Goal: Find specific page/section: Find specific page/section

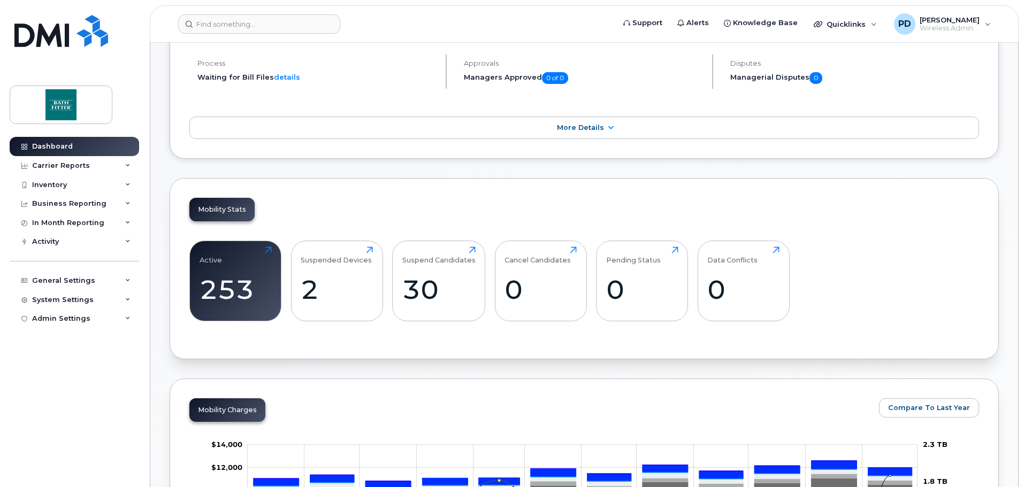
scroll to position [160, 0]
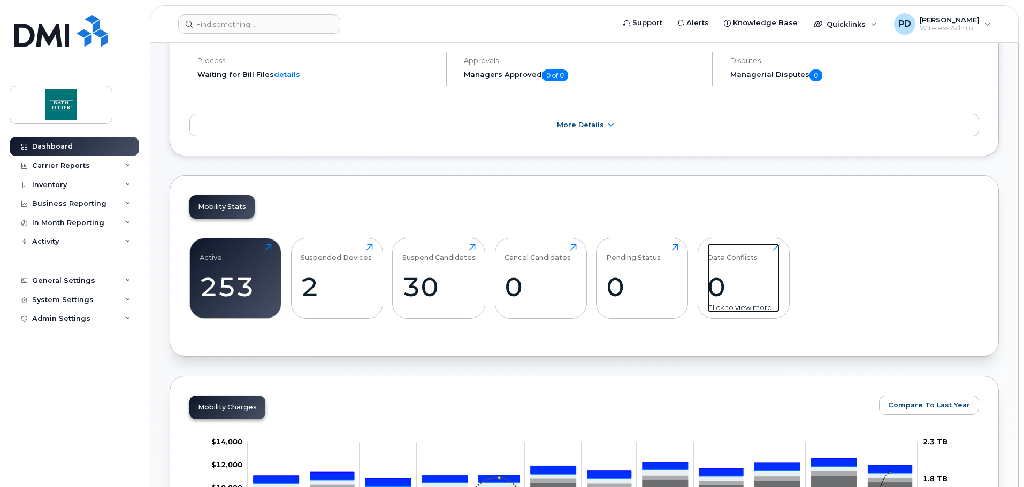
click at [725, 256] on div "Data Conflicts" at bounding box center [732, 253] width 50 height 18
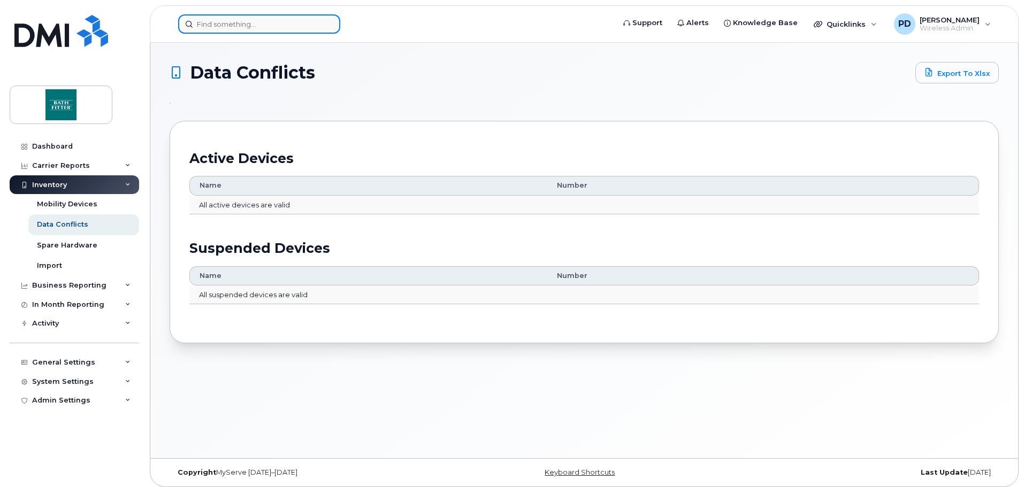
click at [233, 20] on input at bounding box center [259, 23] width 162 height 19
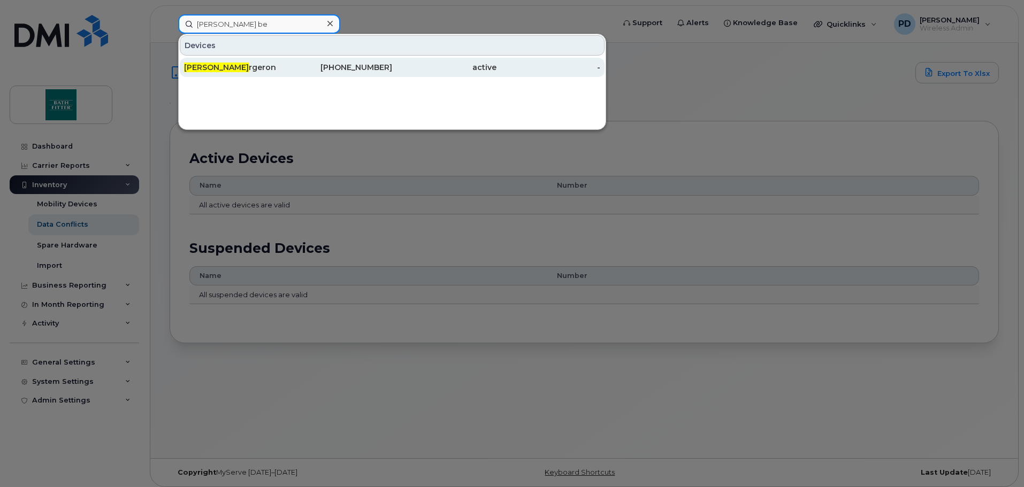
type input "katherine be"
drag, startPoint x: 296, startPoint y: 63, endPoint x: 301, endPoint y: 66, distance: 6.0
click at [296, 63] on div "438-454-3774" at bounding box center [340, 67] width 104 height 11
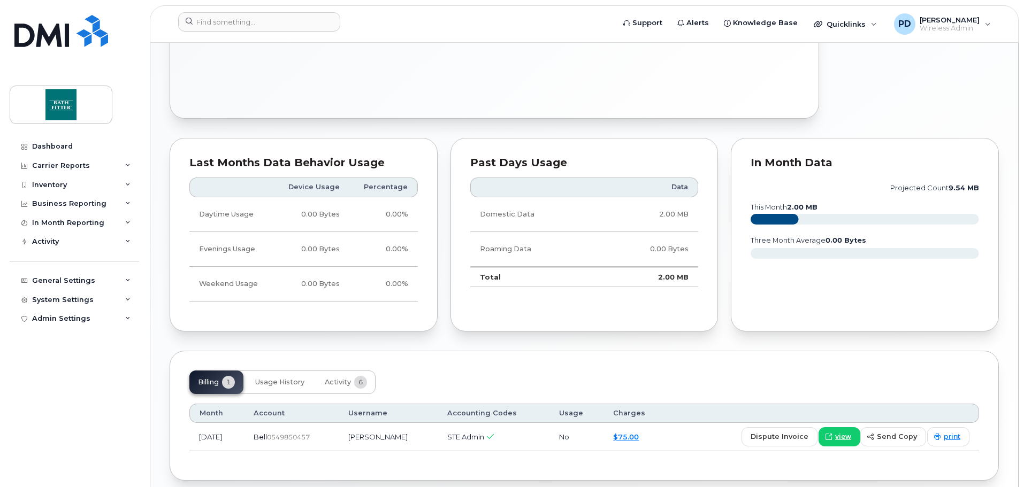
scroll to position [579, 0]
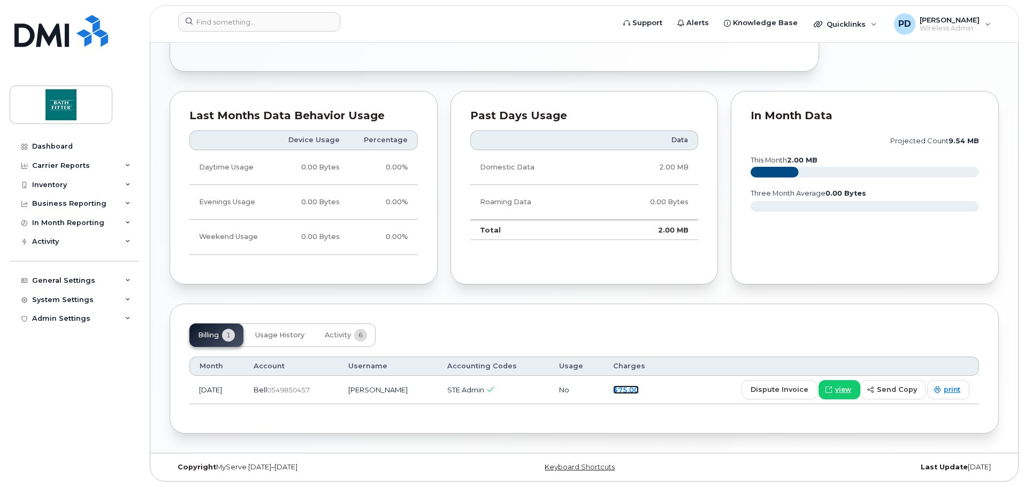
click at [639, 390] on link "$75.00" at bounding box center [626, 390] width 26 height 9
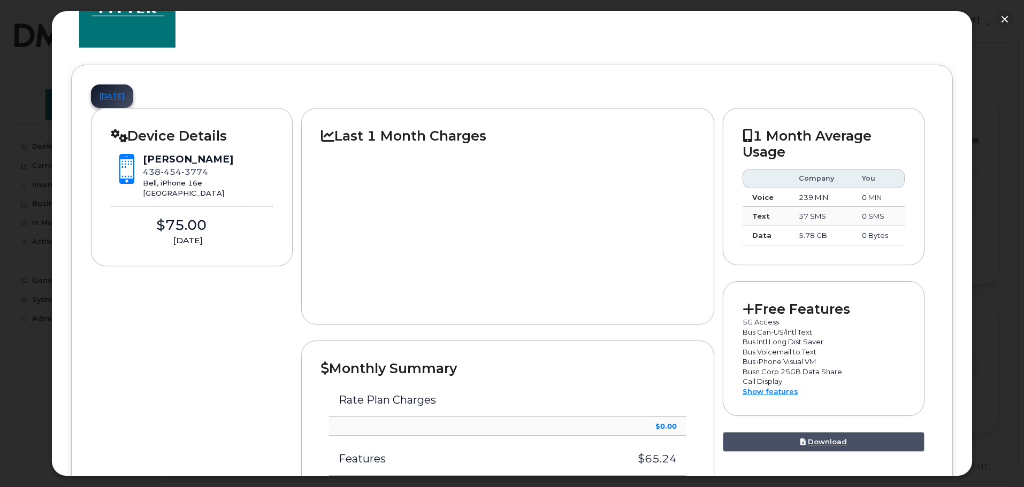
scroll to position [0, 0]
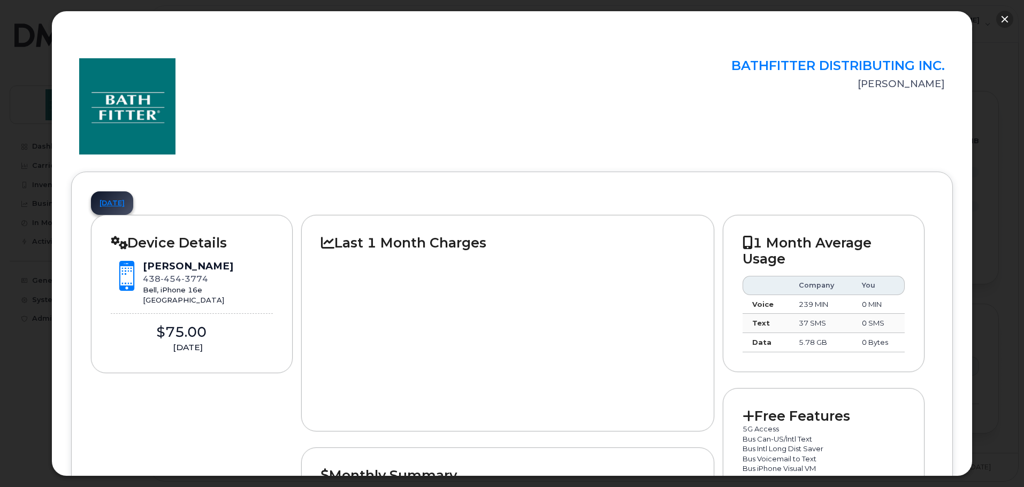
click at [1007, 19] on button "button" at bounding box center [1004, 19] width 17 height 17
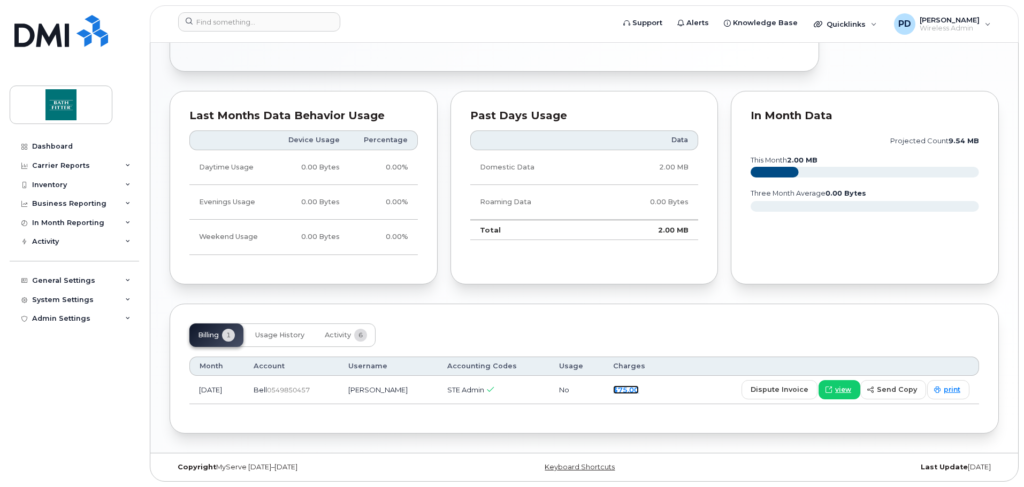
click at [639, 393] on link "$75.00" at bounding box center [626, 390] width 26 height 9
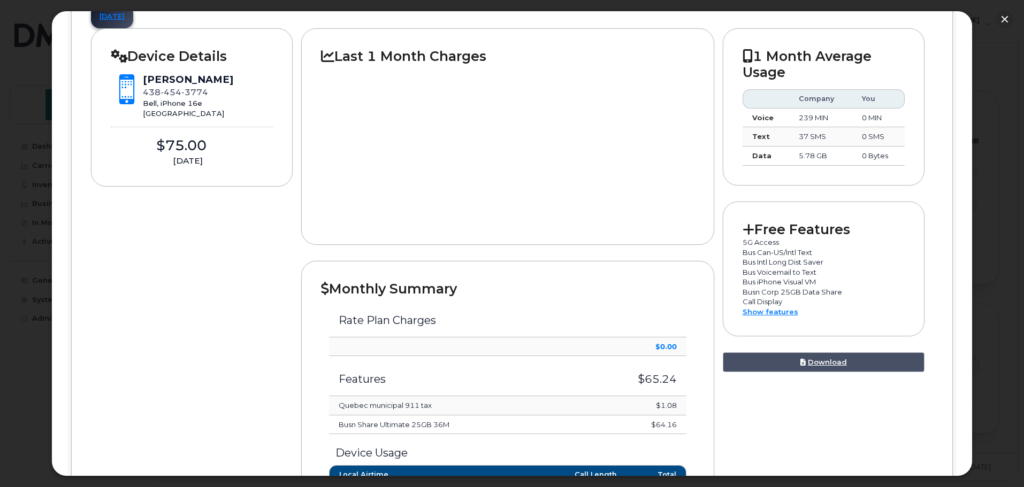
scroll to position [160, 0]
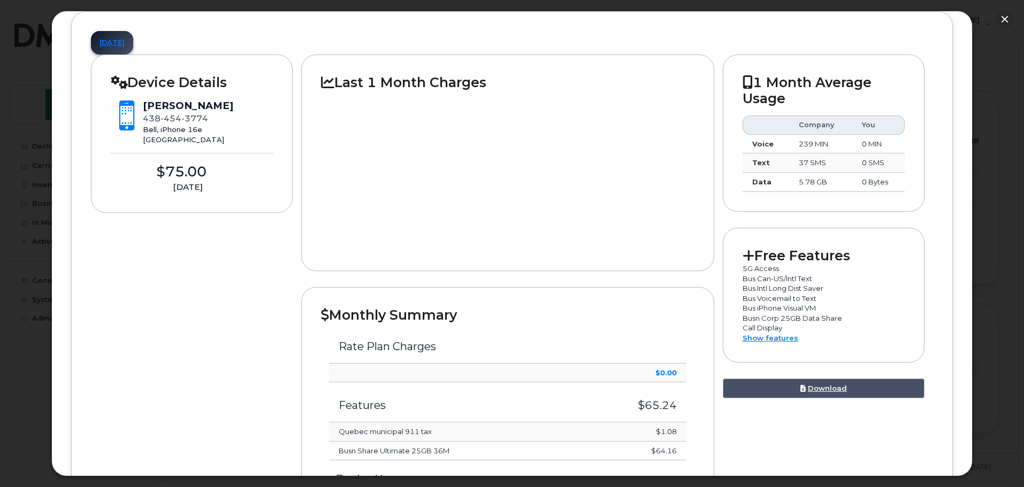
drag, startPoint x: 819, startPoint y: 387, endPoint x: 812, endPoint y: 386, distance: 7.0
click at [819, 387] on link "Download" at bounding box center [824, 389] width 202 height 20
click at [765, 342] on link "Show features" at bounding box center [770, 338] width 56 height 9
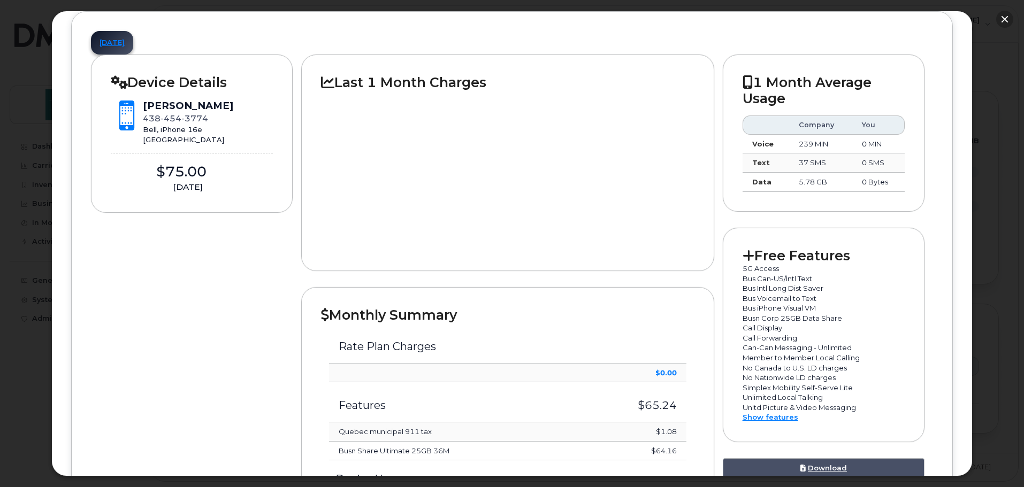
click at [1006, 21] on button "button" at bounding box center [1004, 19] width 17 height 17
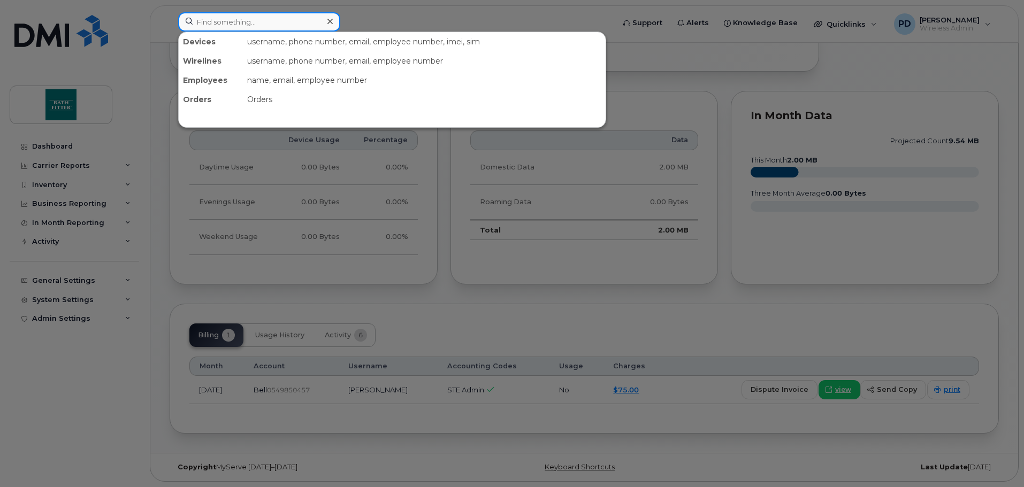
click at [286, 27] on input at bounding box center [259, 21] width 162 height 19
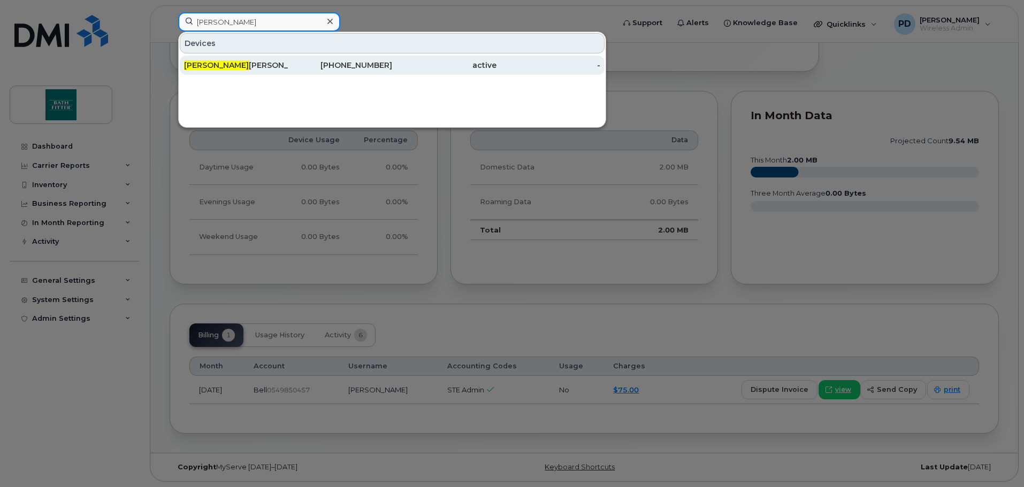
type input "alain"
click at [290, 69] on div "514-347-7866" at bounding box center [340, 65] width 104 height 11
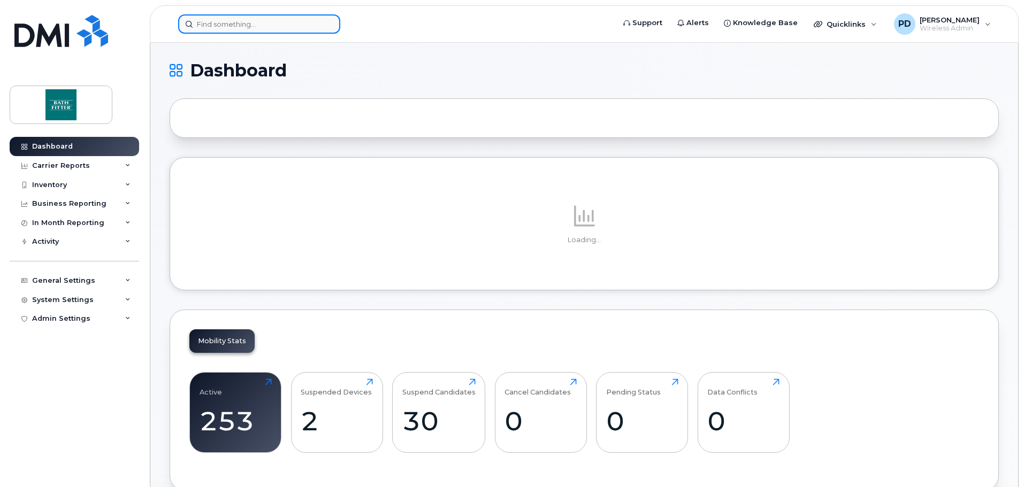
click at [220, 24] on input at bounding box center [259, 23] width 162 height 19
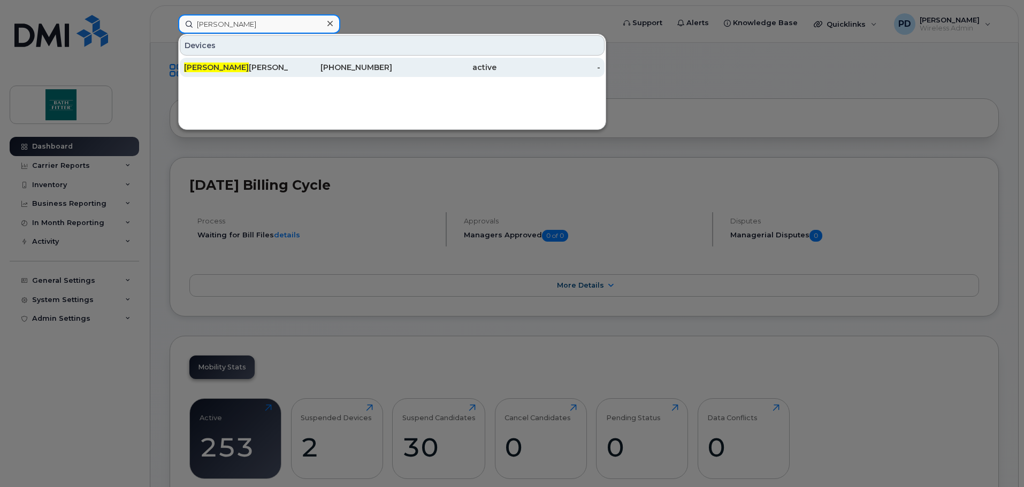
type input "tammy"
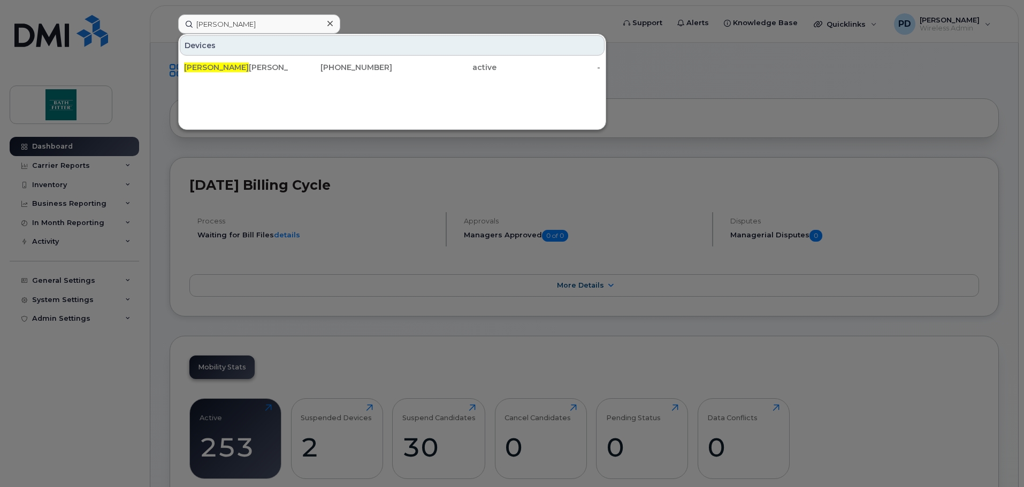
drag, startPoint x: 232, startPoint y: 66, endPoint x: 293, endPoint y: 89, distance: 65.2
click at [232, 66] on div "Tammy Jerome" at bounding box center [236, 67] width 104 height 11
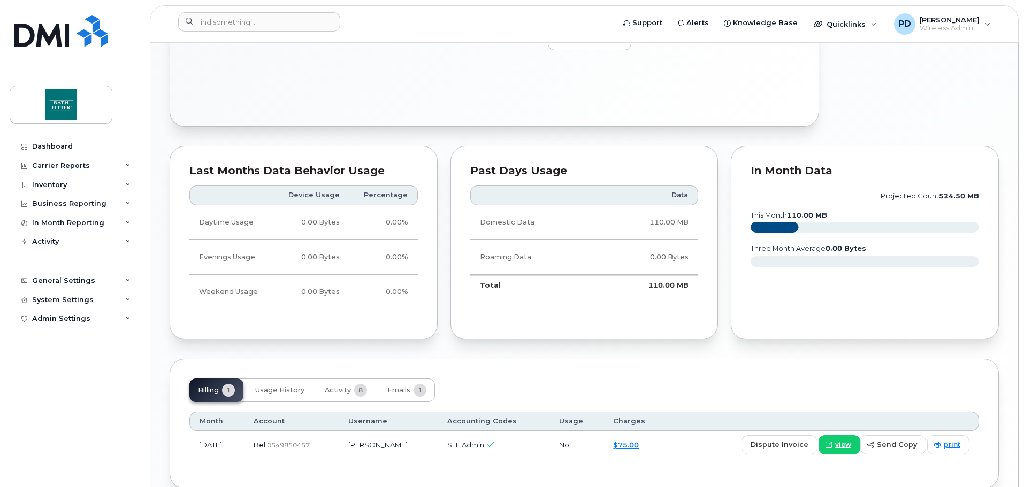
scroll to position [579, 0]
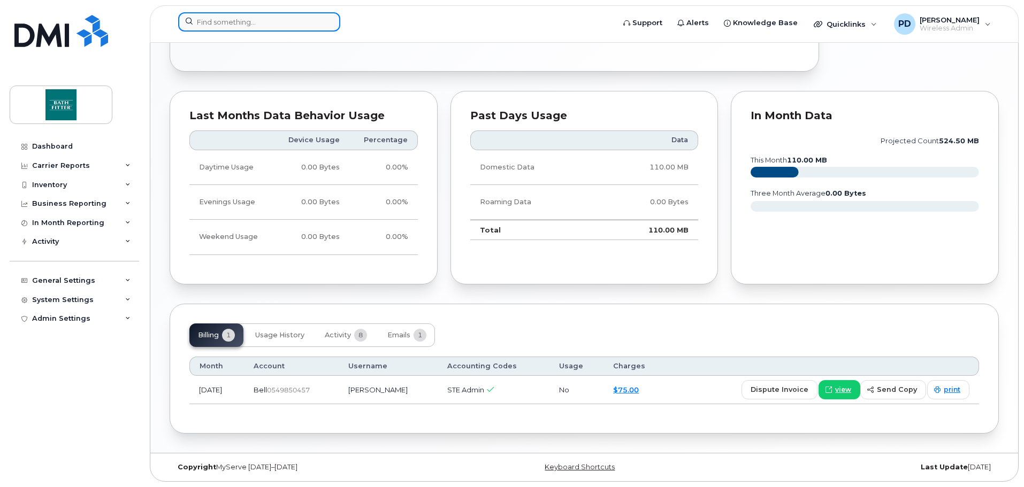
click at [250, 19] on input at bounding box center [259, 21] width 162 height 19
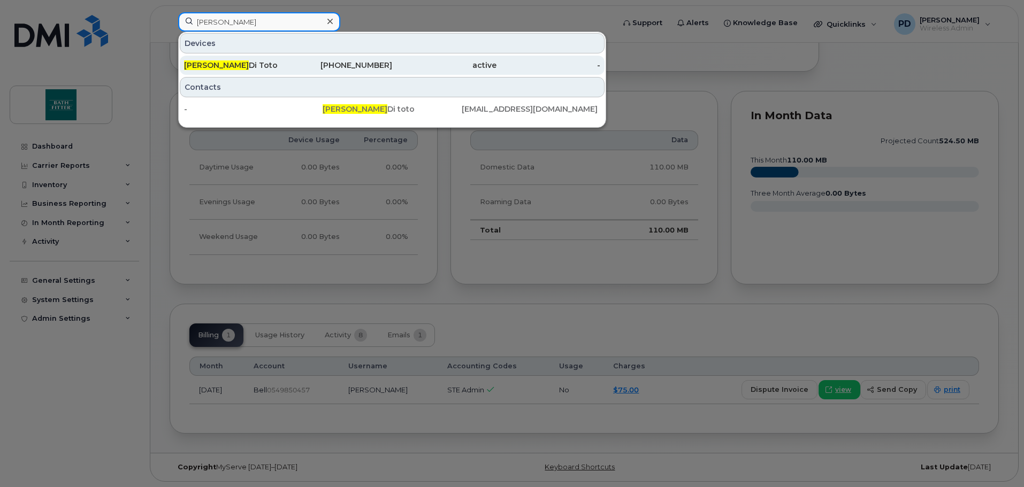
type input "[PERSON_NAME]"
drag, startPoint x: 239, startPoint y: 63, endPoint x: 247, endPoint y: 67, distance: 9.6
click at [239, 63] on div "Pietro Di Toto" at bounding box center [236, 65] width 104 height 11
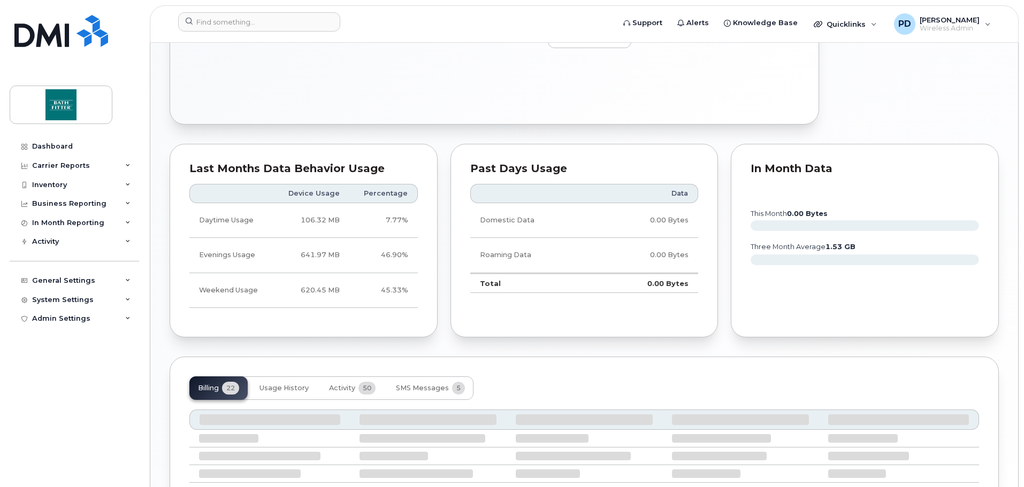
scroll to position [725, 0]
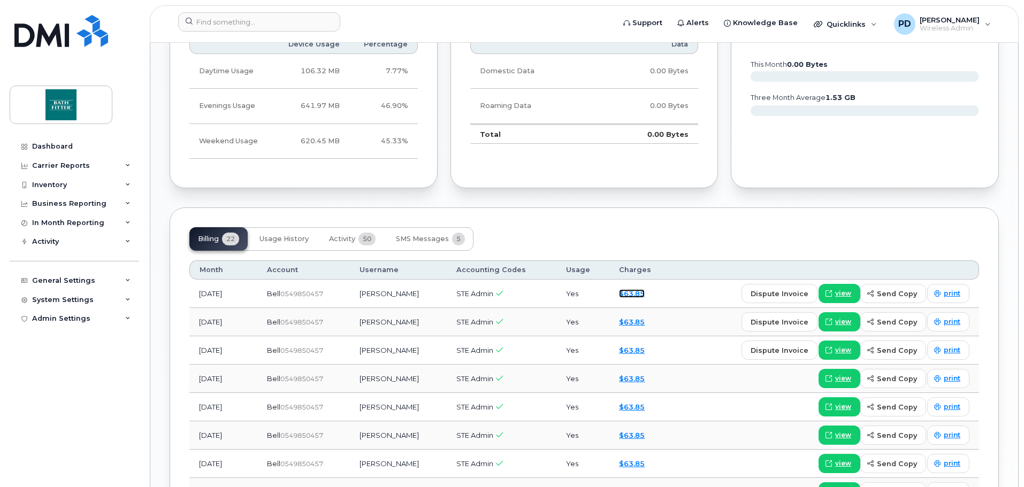
click at [633, 295] on link "$63.85" at bounding box center [632, 293] width 26 height 9
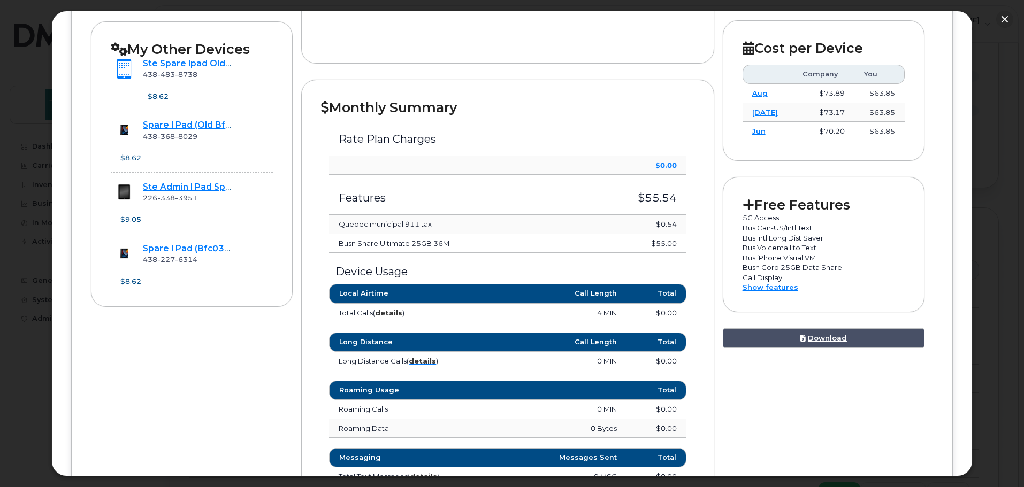
scroll to position [374, 0]
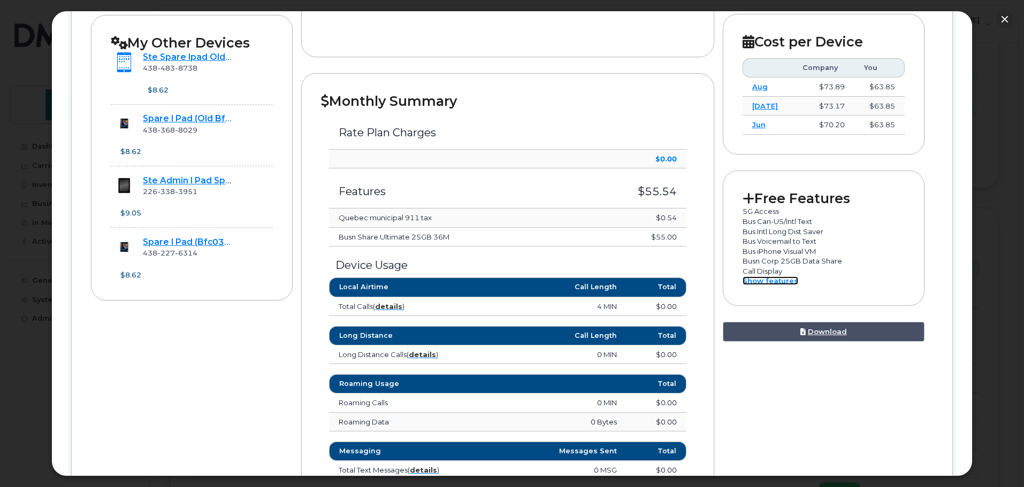
click at [756, 282] on link "Show features" at bounding box center [770, 281] width 56 height 9
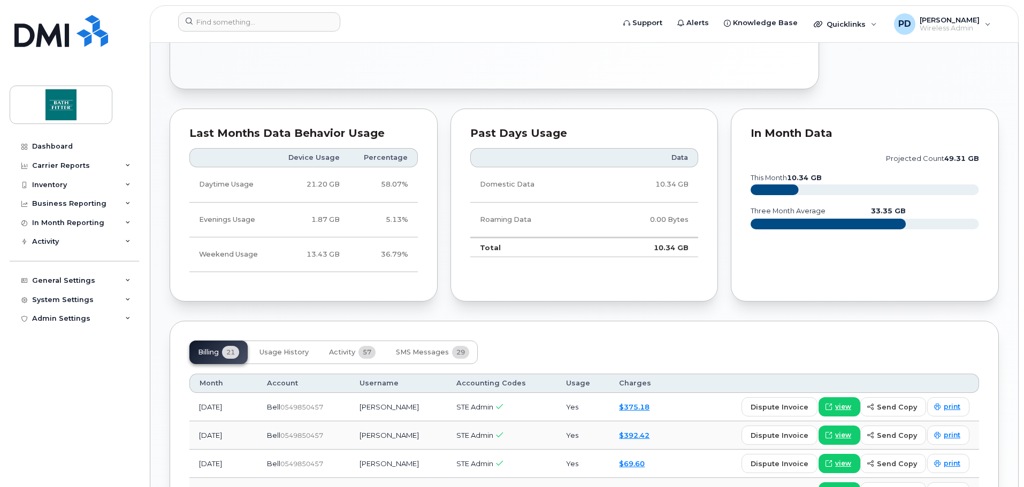
scroll to position [695, 0]
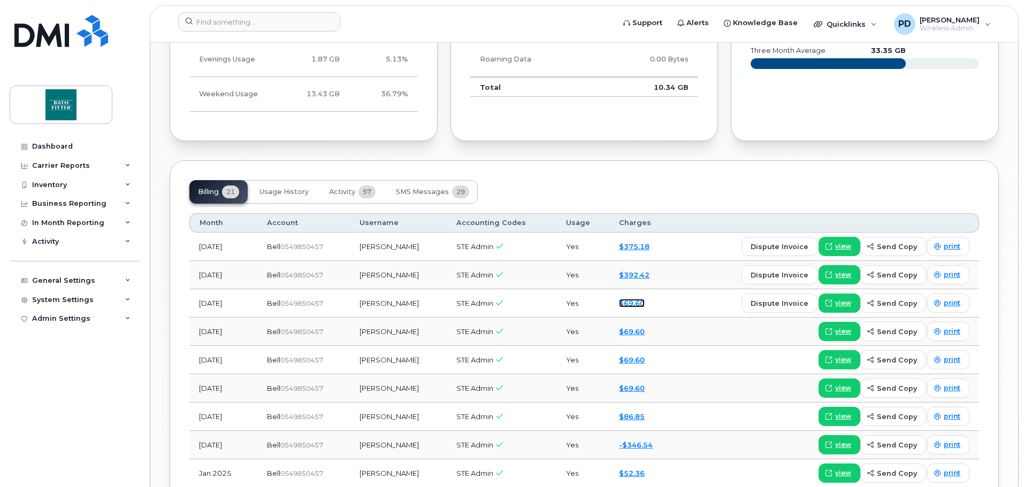
click at [627, 304] on link "$69.60" at bounding box center [632, 303] width 26 height 9
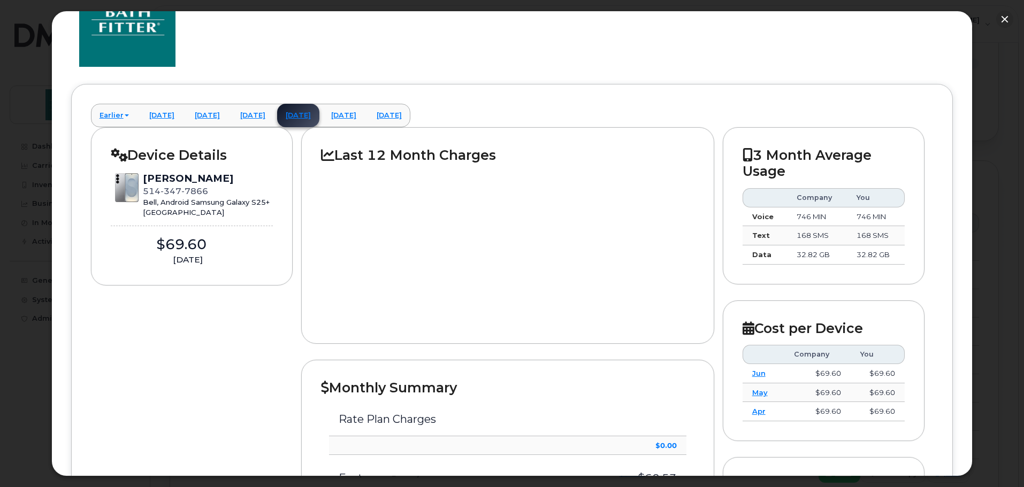
scroll to position [0, 0]
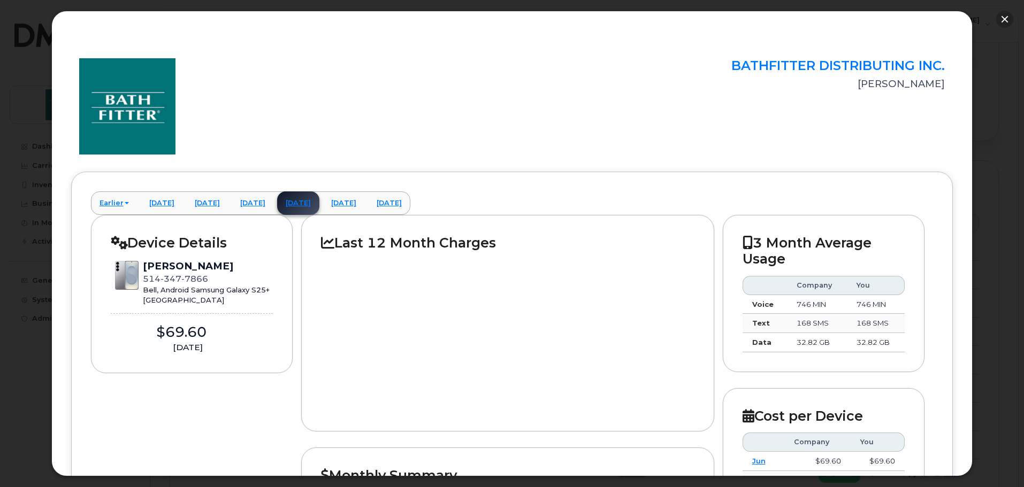
click at [1002, 18] on button "button" at bounding box center [1004, 19] width 17 height 17
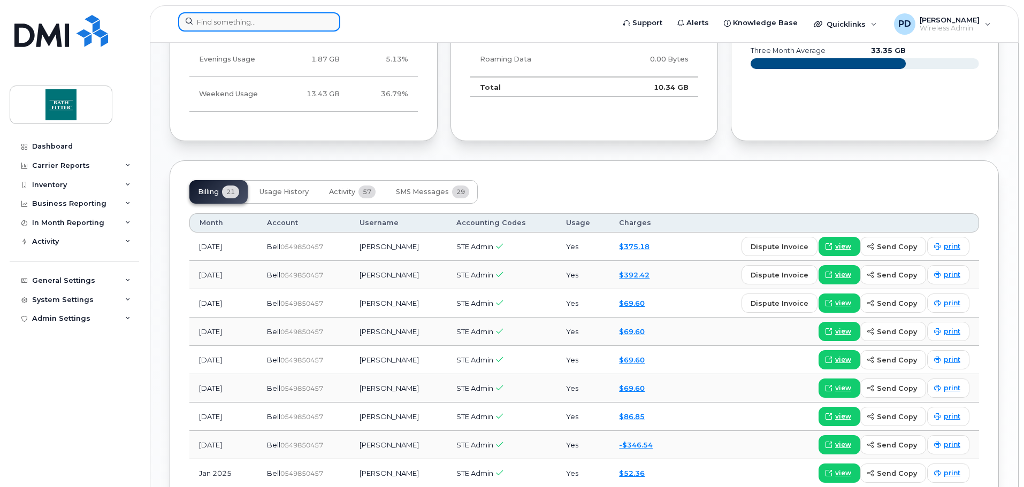
click at [231, 26] on input at bounding box center [259, 21] width 162 height 19
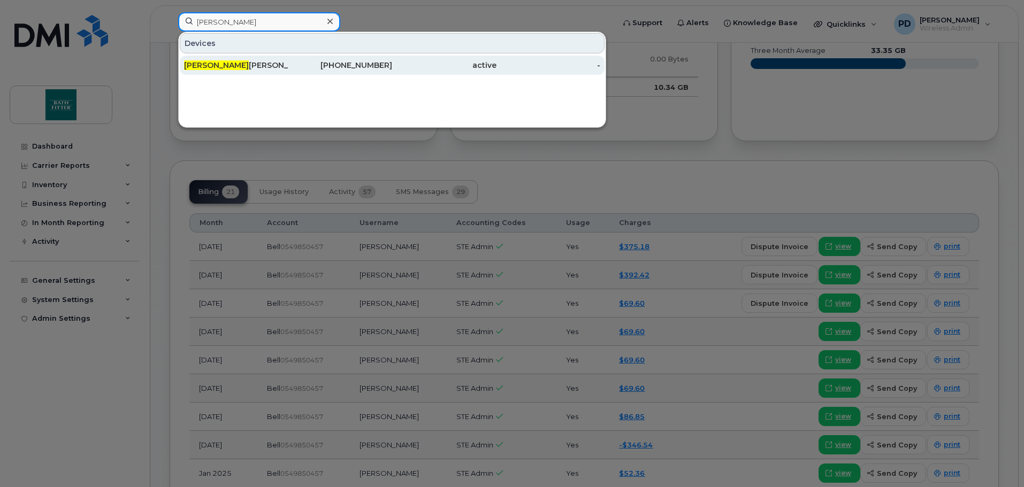
type input "kather"
click at [209, 62] on span "Kather" at bounding box center [216, 65] width 65 height 10
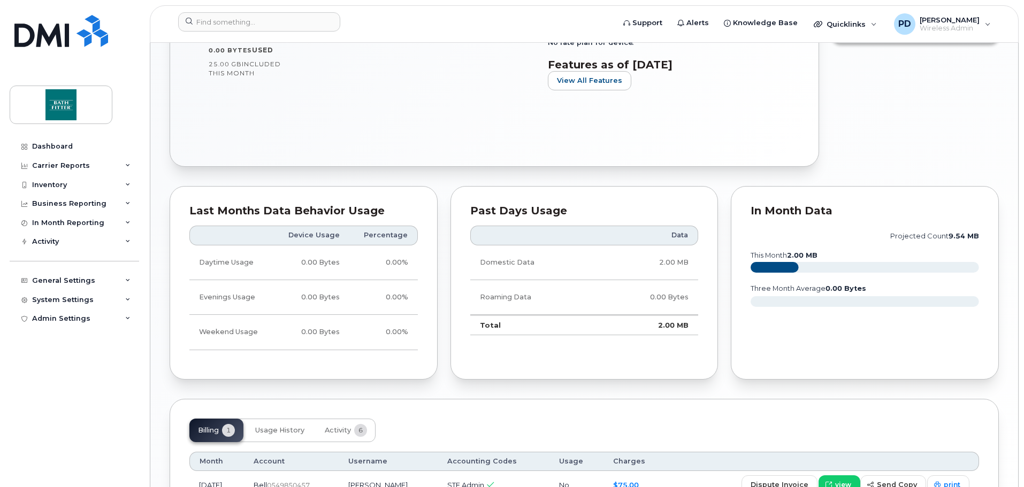
scroll to position [579, 0]
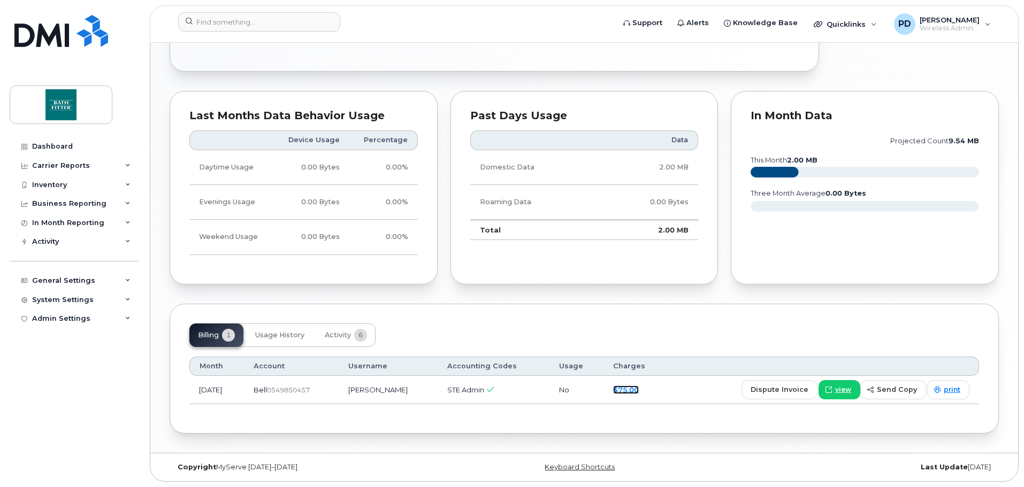
click at [639, 390] on link "$75.00" at bounding box center [626, 390] width 26 height 9
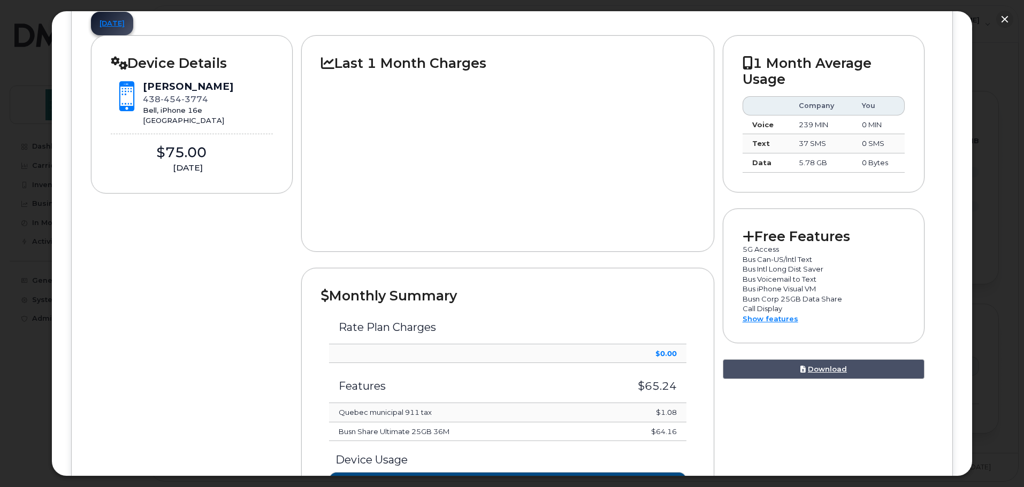
scroll to position [160, 0]
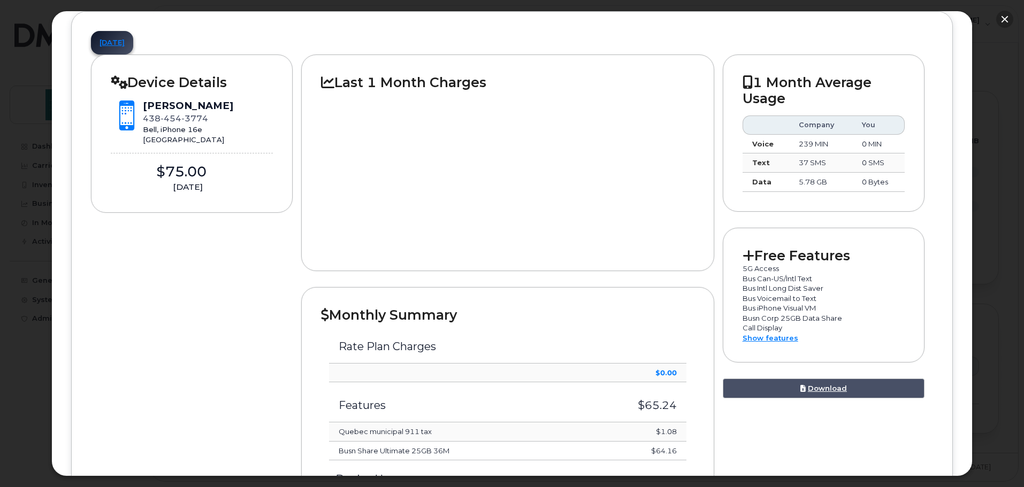
click at [1000, 19] on button "button" at bounding box center [1004, 19] width 17 height 17
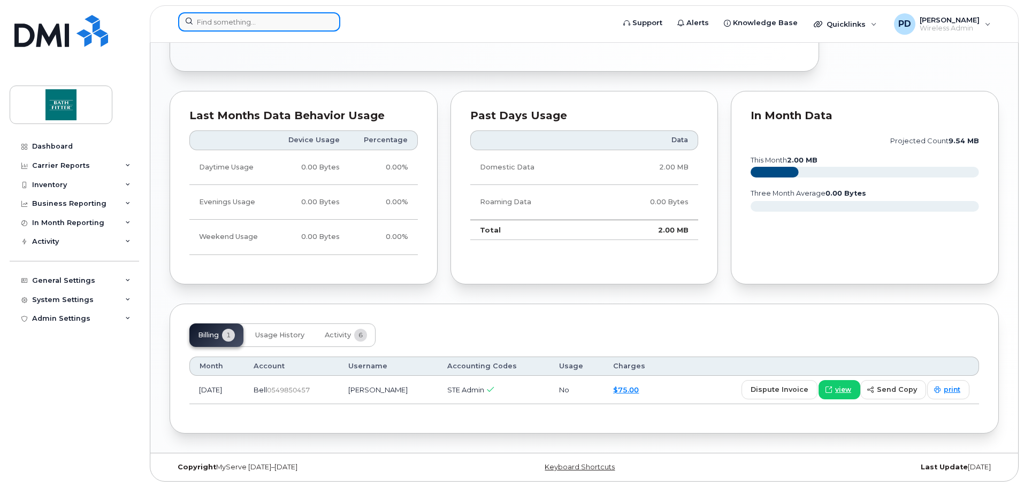
click at [262, 14] on input at bounding box center [259, 21] width 162 height 19
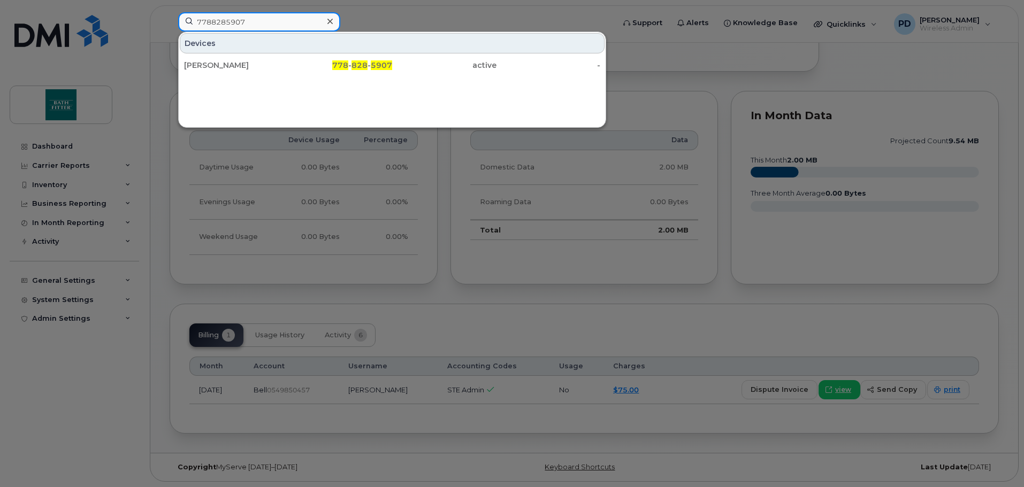
type input "7788285907"
click at [240, 58] on div "Term Patrick Granc" at bounding box center [236, 65] width 104 height 19
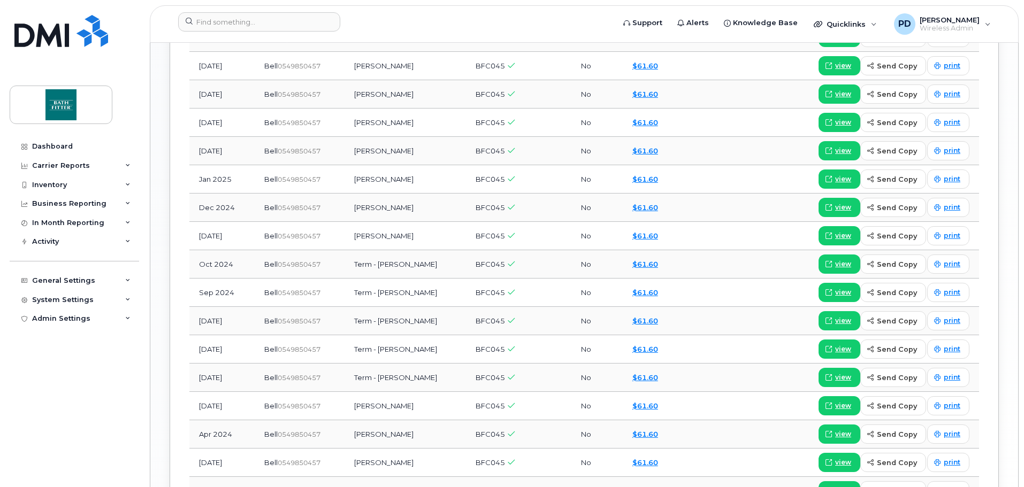
scroll to position [1070, 0]
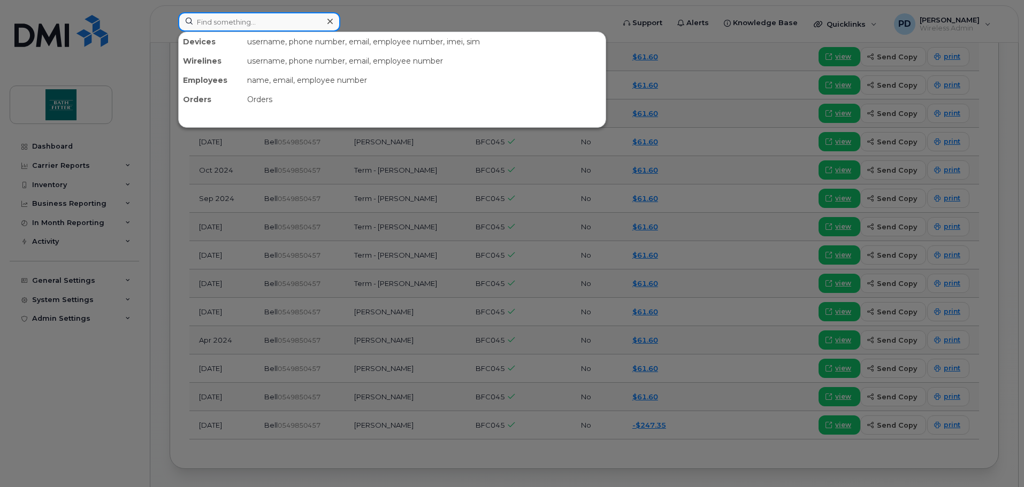
click at [221, 20] on input at bounding box center [259, 21] width 162 height 19
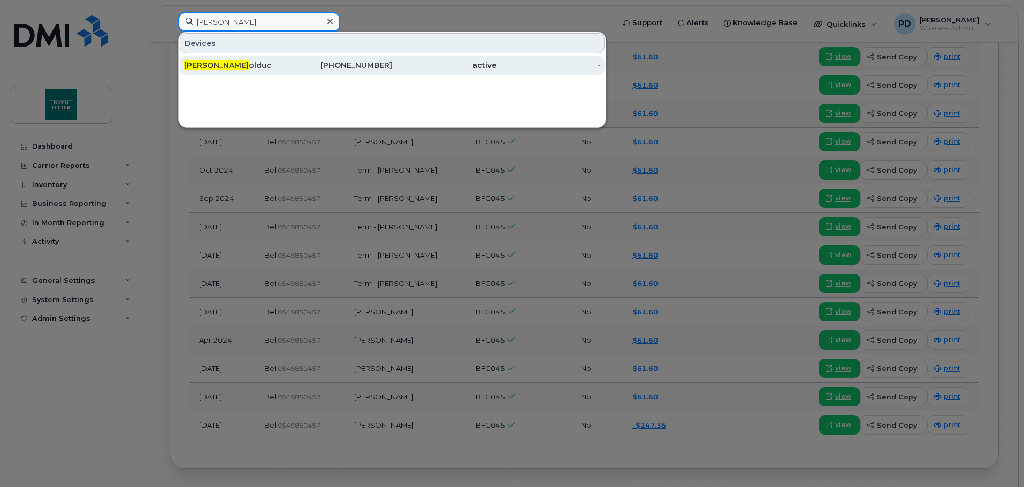
type input "simon b"
click at [213, 57] on div "Simon B olduc" at bounding box center [236, 65] width 104 height 19
